Goal: Obtain resource: Obtain resource

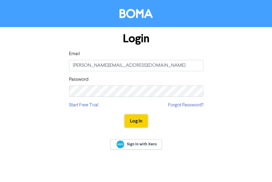
click at [138, 126] on button "Log In" at bounding box center [136, 121] width 23 height 13
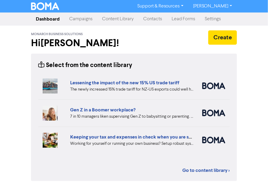
click at [109, 18] on link "Content Library" at bounding box center [117, 19] width 41 height 12
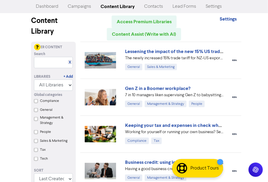
scroll to position [24, 0]
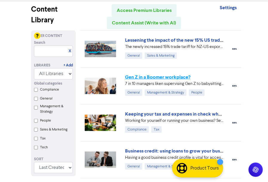
click at [158, 75] on link "Gen Z in a Boomer workplace?" at bounding box center [157, 77] width 65 height 6
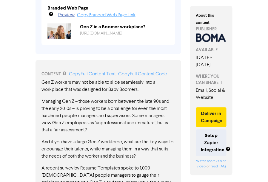
scroll to position [286, 0]
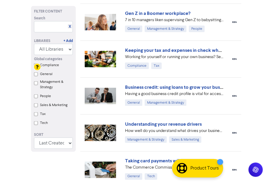
scroll to position [143, 0]
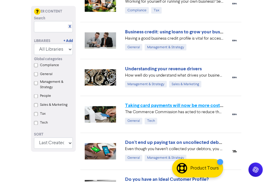
click at [179, 104] on link "Taking card payments will now be more cost effective" at bounding box center [182, 106] width 115 height 6
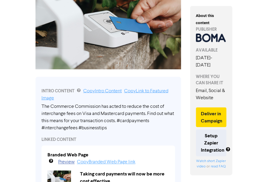
scroll to position [95, 0]
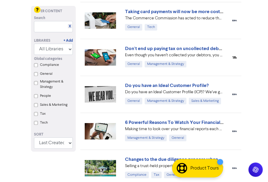
scroll to position [239, 0]
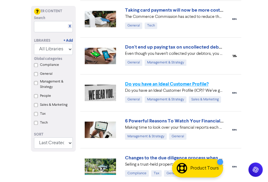
click at [176, 85] on link "Do you have an Ideal Customer Profile?" at bounding box center [166, 84] width 83 height 6
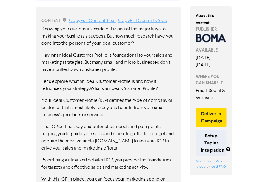
scroll to position [286, 0]
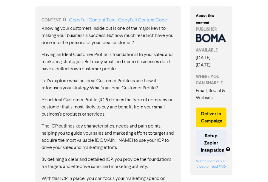
drag, startPoint x: 42, startPoint y: 28, endPoint x: 145, endPoint y: 113, distance: 133.4
click at [147, 115] on p "Your Ideal Customer Profile (ICP) defines the type of company or customer that’…" at bounding box center [108, 107] width 134 height 21
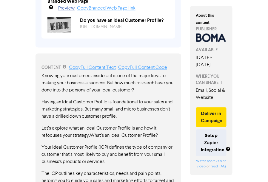
scroll to position [239, 0]
drag, startPoint x: 137, startPoint y: 93, endPoint x: 112, endPoint y: 89, distance: 25.6
click at [112, 89] on p "Knowing your customers inside out is one of the major keys to making your busin…" at bounding box center [108, 83] width 134 height 21
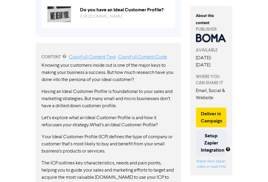
scroll to position [175, 0]
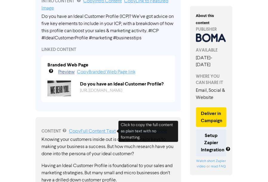
click at [110, 132] on link "Copy Full Content Text" at bounding box center [92, 131] width 47 height 5
